Goal: Task Accomplishment & Management: Complete application form

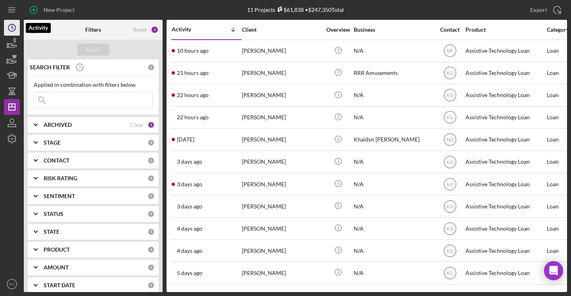
click at [11, 29] on icon "Icon/History" at bounding box center [12, 28] width 20 height 20
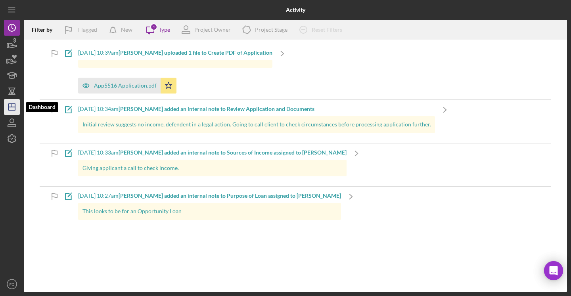
click at [13, 109] on icon "Icon/Dashboard" at bounding box center [12, 107] width 20 height 20
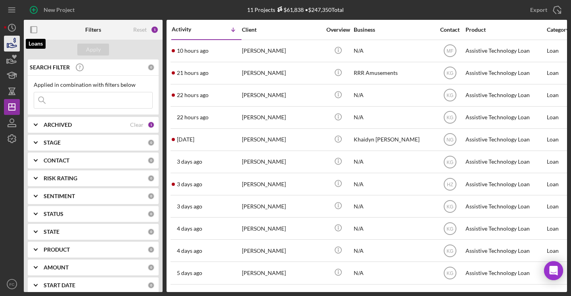
click at [13, 43] on icon "button" at bounding box center [12, 44] width 20 height 20
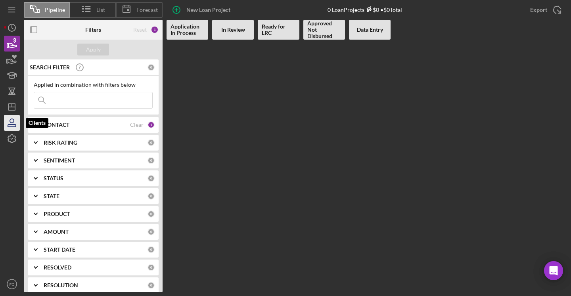
click at [11, 123] on icon "button" at bounding box center [12, 123] width 20 height 20
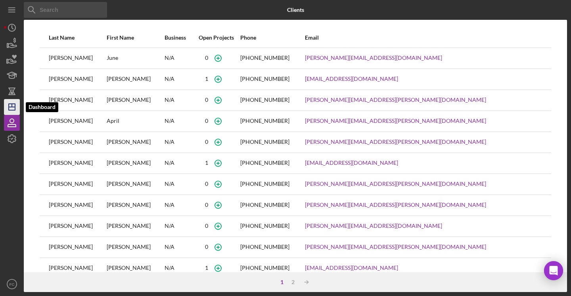
click at [6, 105] on icon "Icon/Dashboard" at bounding box center [12, 107] width 20 height 20
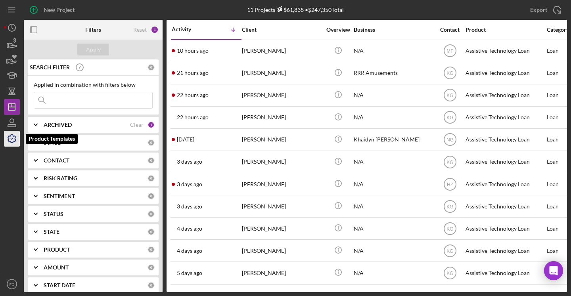
click at [10, 135] on icon "button" at bounding box center [12, 139] width 20 height 20
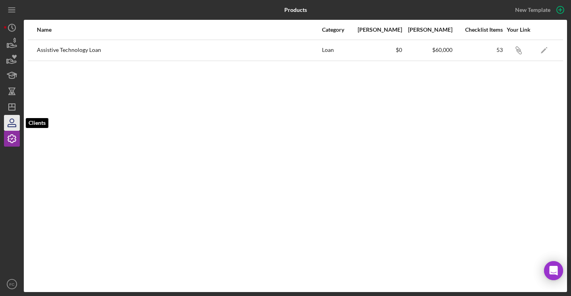
click at [10, 123] on icon "button" at bounding box center [12, 123] width 20 height 20
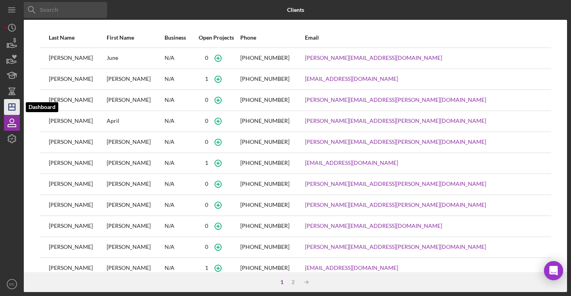
click at [11, 107] on line "button" at bounding box center [12, 107] width 6 height 0
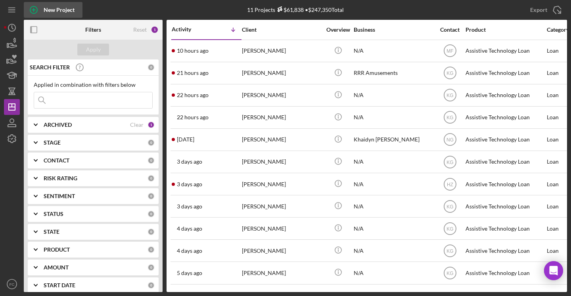
click at [34, 11] on icon "button" at bounding box center [34, 10] width 20 height 20
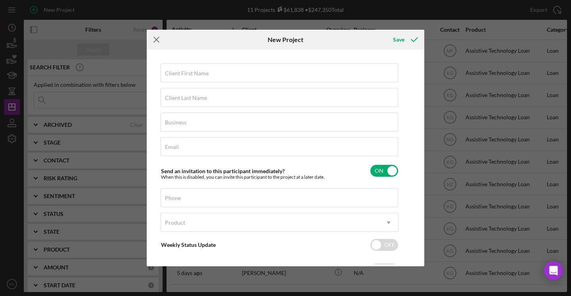
click at [156, 38] on icon "Icon/Menu Close" at bounding box center [157, 40] width 20 height 20
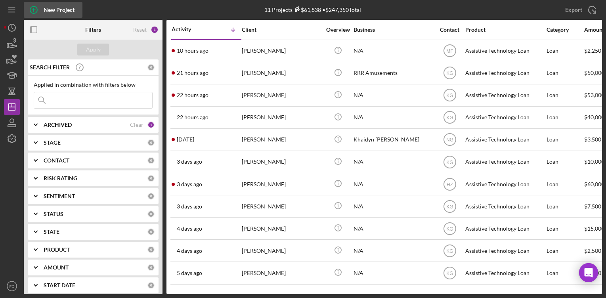
click at [34, 10] on icon "button" at bounding box center [34, 10] width 4 height 4
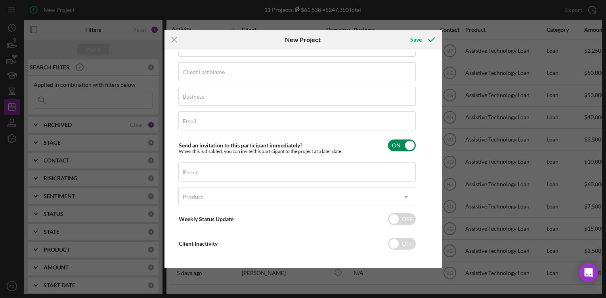
scroll to position [31, 0]
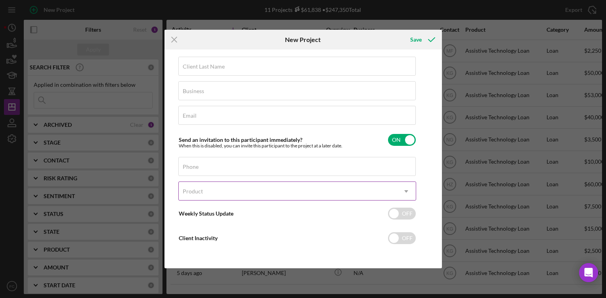
click at [411, 191] on icon "Icon/Dropdown Arrow" at bounding box center [406, 191] width 19 height 19
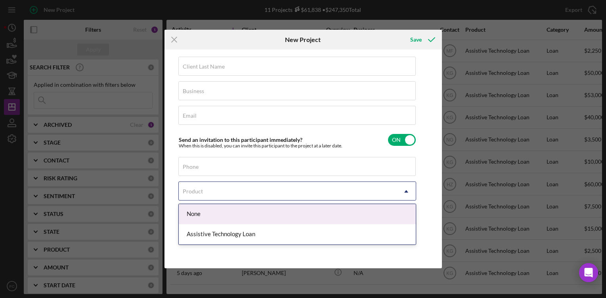
click at [426, 176] on div "Client First Name Required Client Last Name Required Business Required Email Re…" at bounding box center [302, 159] width 273 height 215
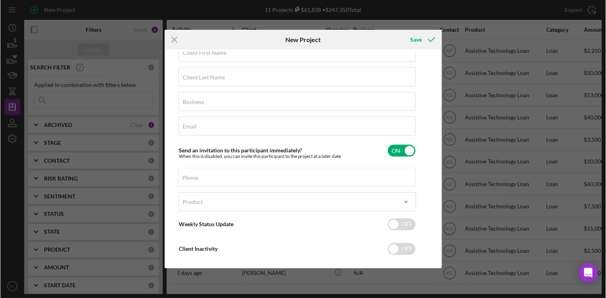
scroll to position [0, 0]
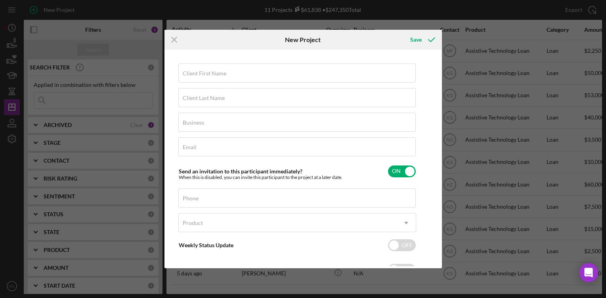
click at [514, 39] on div "Icon/Menu Close New Project Save Client First Name Required Client Last Name Re…" at bounding box center [303, 149] width 606 height 298
click at [174, 40] on icon "Icon/Menu Close" at bounding box center [174, 40] width 20 height 20
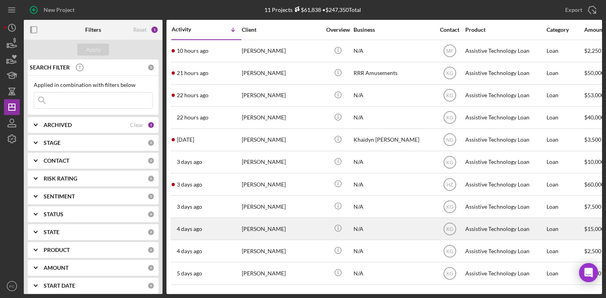
scroll to position [1, 0]
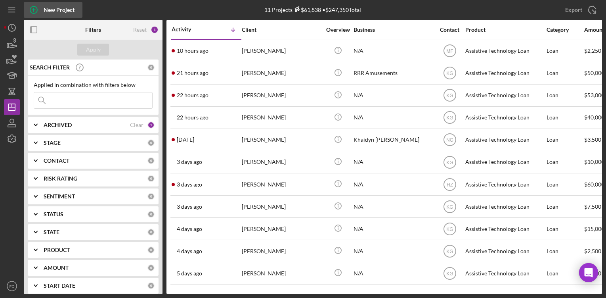
click at [34, 10] on icon "button" at bounding box center [34, 10] width 4 height 4
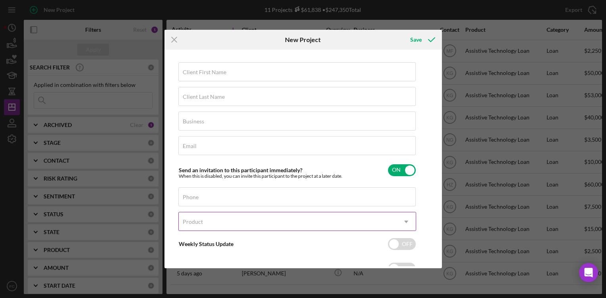
scroll to position [2, 0]
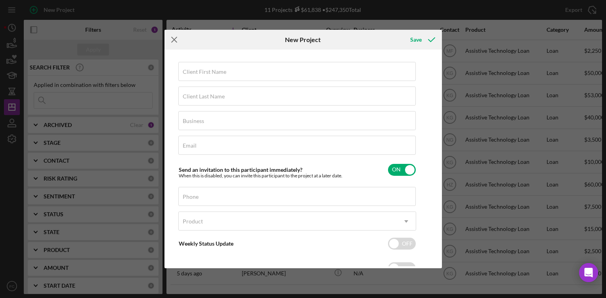
click at [172, 37] on line at bounding box center [174, 39] width 5 height 5
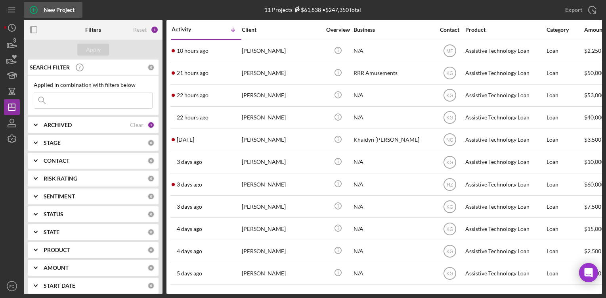
click at [36, 8] on circle "button" at bounding box center [33, 9] width 7 height 7
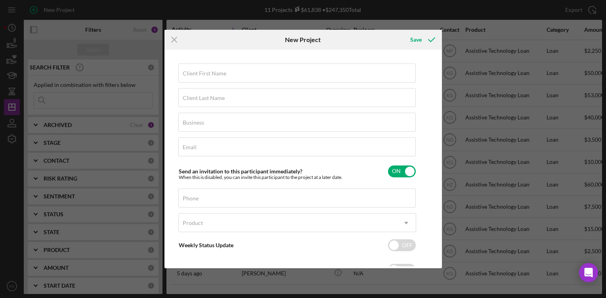
click at [172, 38] on line at bounding box center [174, 39] width 5 height 5
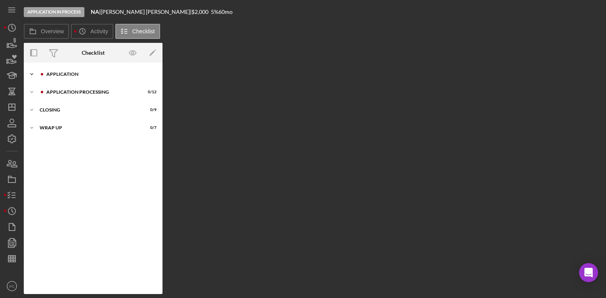
click at [71, 74] on div "Application" at bounding box center [99, 74] width 106 height 5
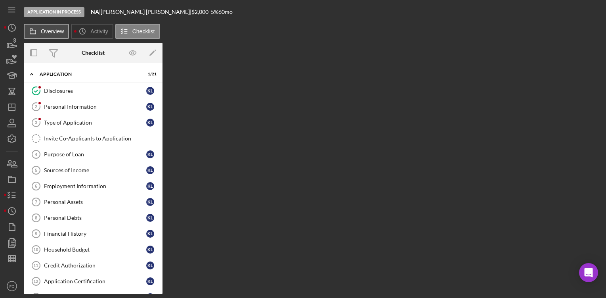
click at [49, 36] on button "Overview" at bounding box center [46, 31] width 45 height 15
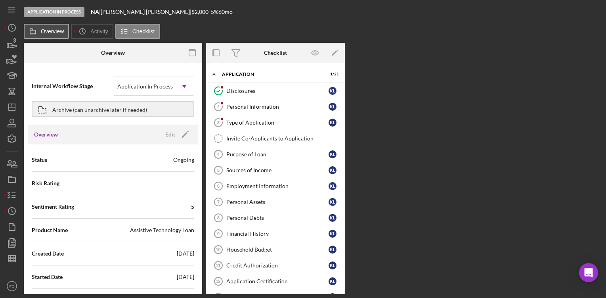
click at [49, 36] on button "Overview" at bounding box center [46, 31] width 45 height 15
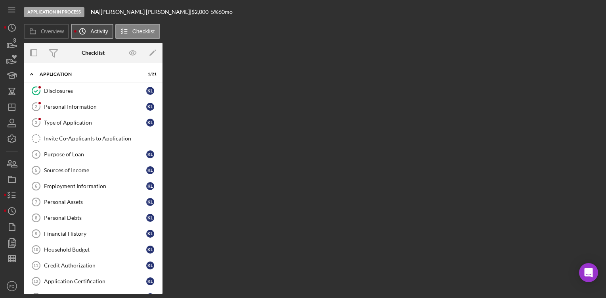
click at [89, 31] on icon "Icon/History" at bounding box center [83, 31] width 16 height 16
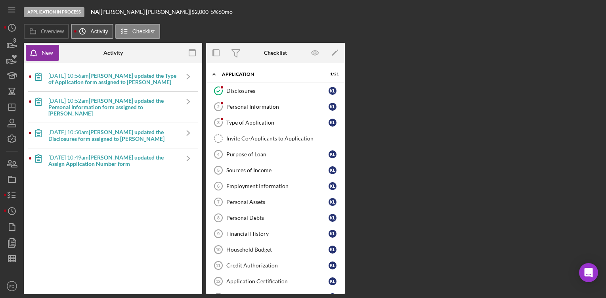
click at [89, 31] on icon "Icon/History" at bounding box center [83, 31] width 16 height 16
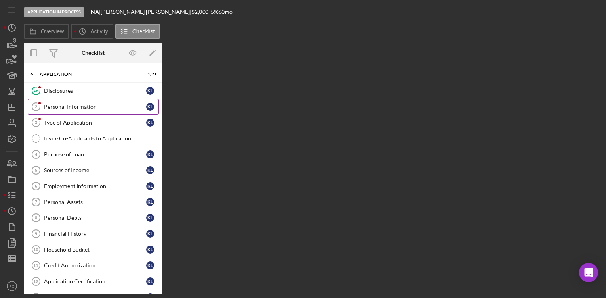
click at [59, 106] on div "Personal Information" at bounding box center [95, 106] width 102 height 6
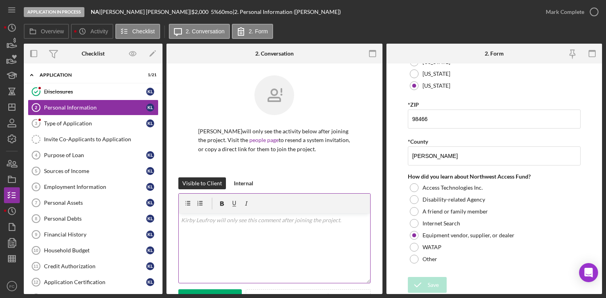
scroll to position [36, 0]
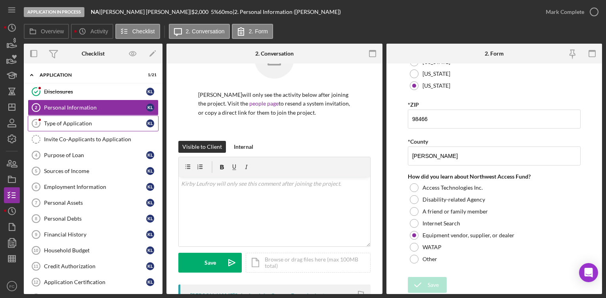
click at [96, 125] on div "Type of Application" at bounding box center [95, 123] width 102 height 6
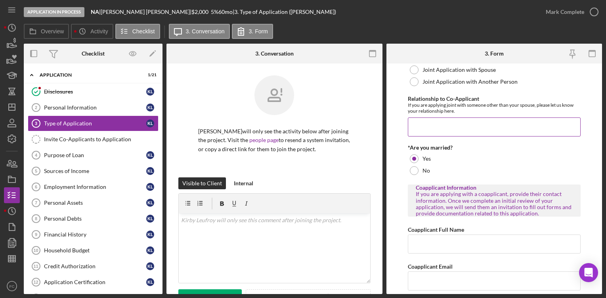
scroll to position [147, 0]
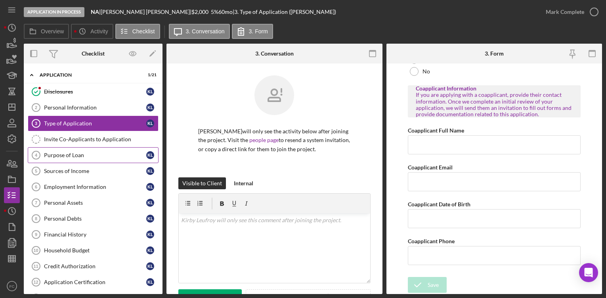
click at [78, 155] on div "Purpose of Loan" at bounding box center [95, 155] width 102 height 6
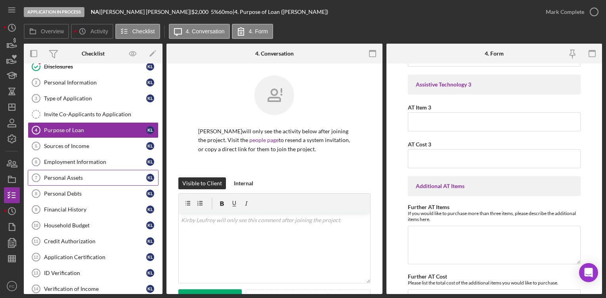
scroll to position [25, 0]
